Goal: Task Accomplishment & Management: Manage account settings

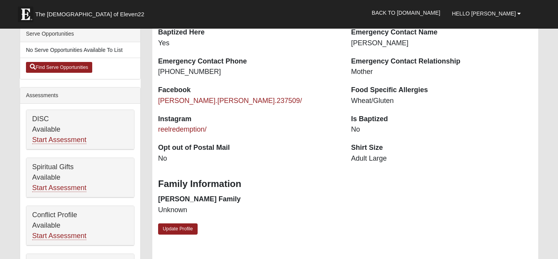
scroll to position [233, 0]
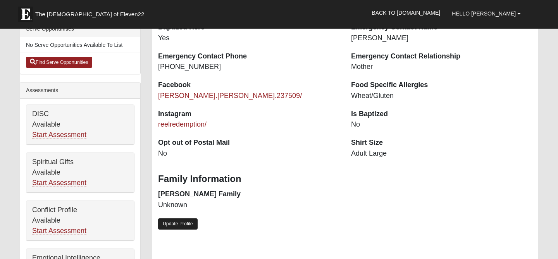
click at [170, 224] on link "Update Profile" at bounding box center [177, 223] width 39 height 11
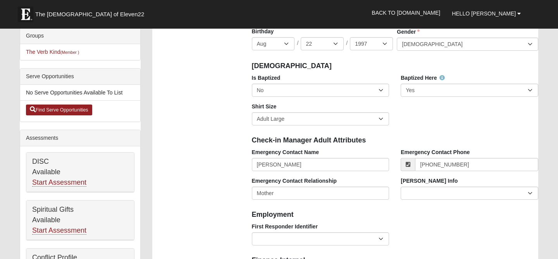
scroll to position [185, 0]
click at [292, 96] on select "No Yes" at bounding box center [320, 90] width 137 height 13
select select "True"
click at [414, 120] on div "Is Baptized No Yes Baptized Here No Yes Shirt Size Adult Small Adult Medium Adu…" at bounding box center [395, 102] width 298 height 57
click at [412, 93] on select "No Yes" at bounding box center [468, 90] width 137 height 13
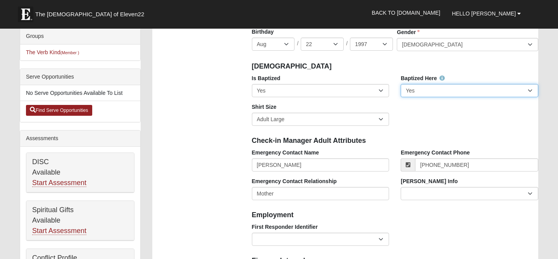
select select "False"
click at [406, 124] on div "Is Baptized No Yes Baptized Here No Yes Shirt Size Adult Small Adult Medium Adu…" at bounding box center [395, 102] width 298 height 57
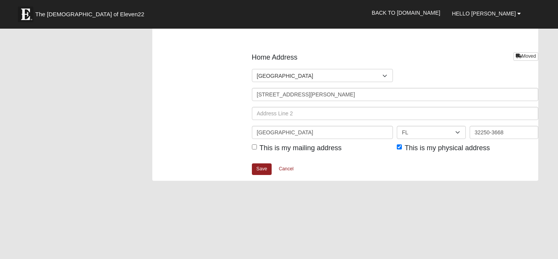
scroll to position [951, 0]
click at [261, 168] on link "Save" at bounding box center [262, 168] width 20 height 11
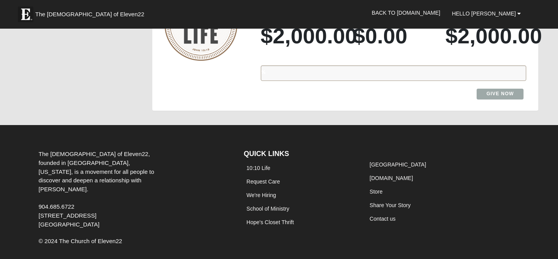
scroll to position [700, 0]
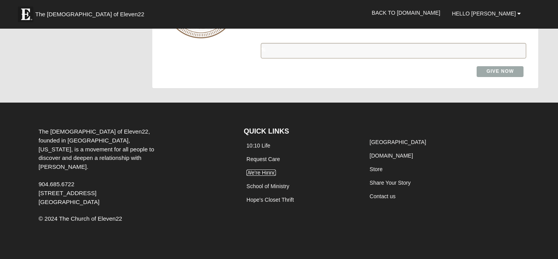
click at [272, 173] on link "We're Hiring" at bounding box center [260, 173] width 29 height 6
